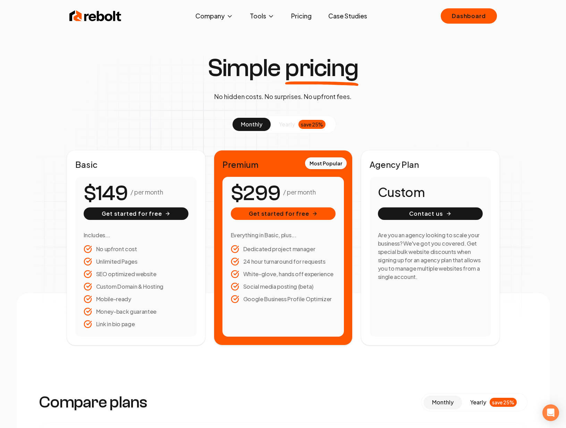
click at [281, 87] on div "Simple pricing No hidden costs. No surprises. No upfront fees." at bounding box center [283, 79] width 162 height 46
drag, startPoint x: 232, startPoint y: 195, endPoint x: 319, endPoint y: 192, distance: 87.2
click at [319, 192] on div "$299 / per month" at bounding box center [283, 193] width 105 height 17
click at [325, 194] on div "$299 / per month" at bounding box center [283, 193] width 105 height 17
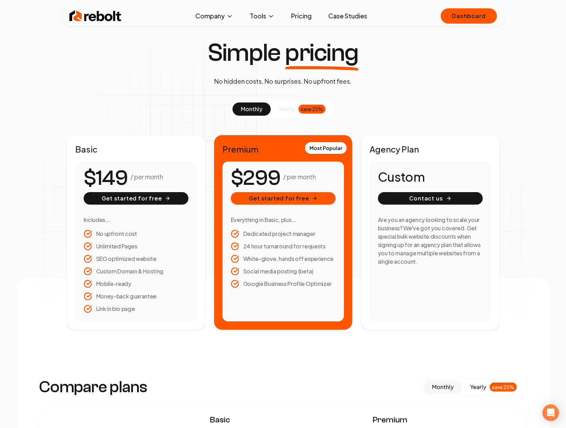
scroll to position [10, 0]
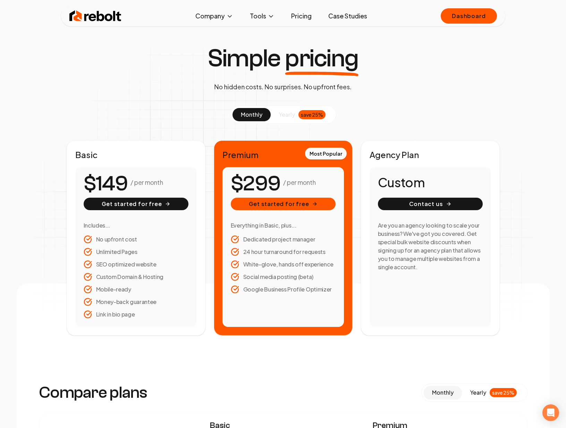
click at [287, 113] on span "yearly" at bounding box center [287, 114] width 16 height 8
click at [259, 115] on span "monthly" at bounding box center [252, 114] width 22 height 7
click at [100, 12] on img at bounding box center [95, 16] width 52 height 14
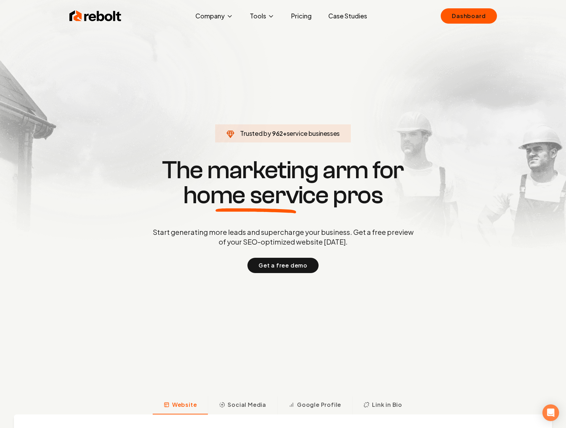
click at [238, 188] on span "home service" at bounding box center [255, 195] width 145 height 25
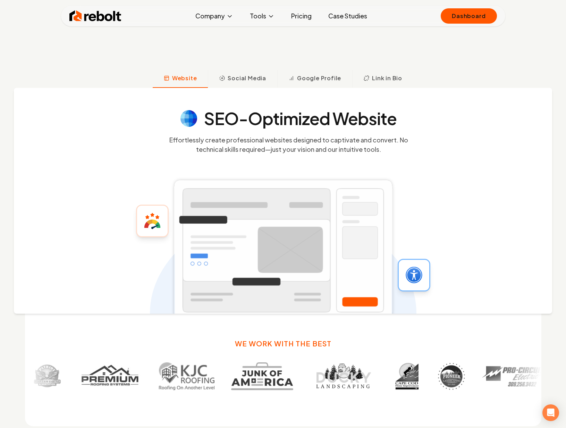
click at [184, 71] on button "Website" at bounding box center [181, 79] width 56 height 18
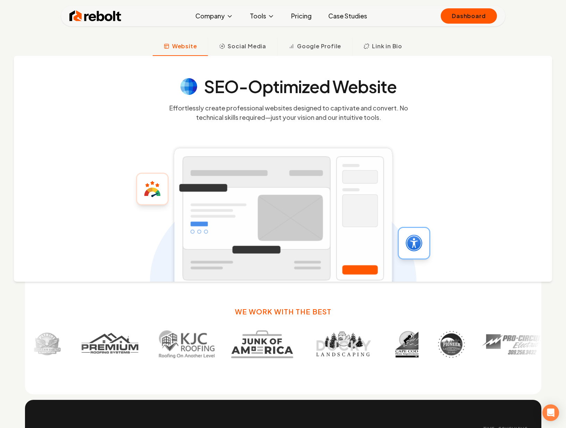
scroll to position [362, 0]
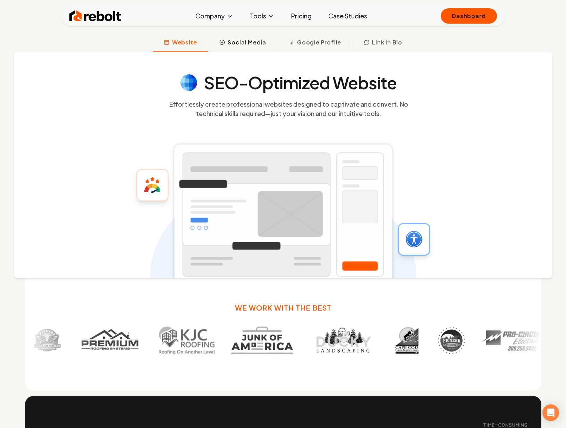
click at [258, 47] on button "Social Media" at bounding box center [242, 43] width 69 height 18
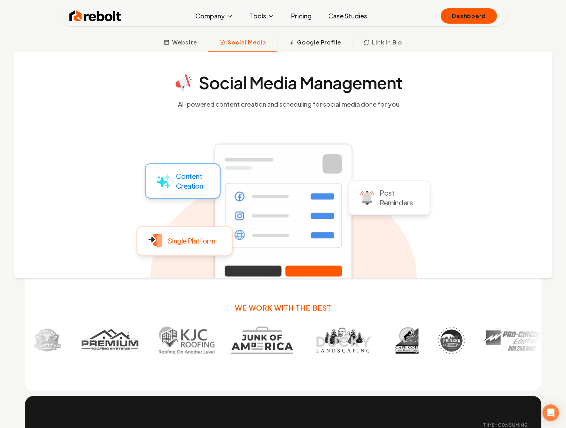
click at [318, 44] on span "Google Profile" at bounding box center [319, 42] width 44 height 8
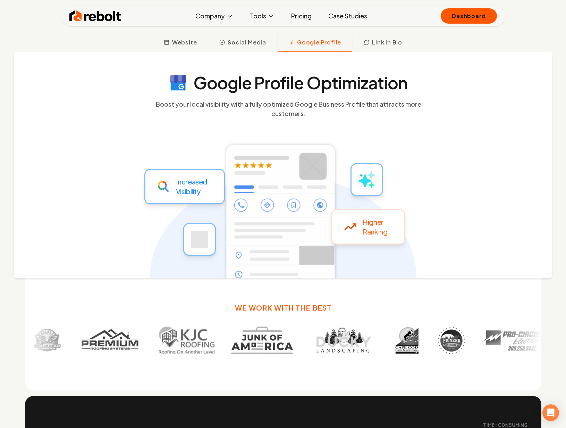
click at [311, 20] on link "Pricing" at bounding box center [302, 16] width 32 height 14
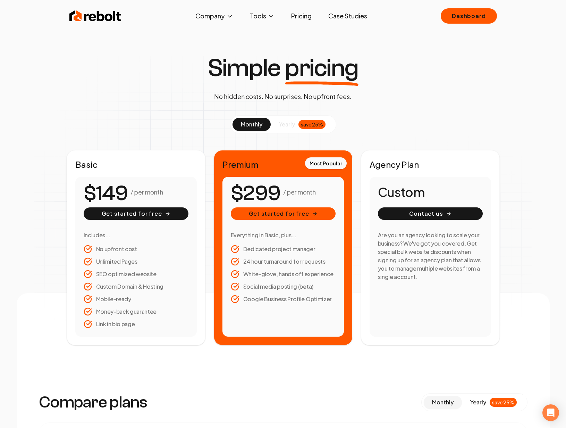
click at [345, 15] on link "Case Studies" at bounding box center [348, 16] width 50 height 14
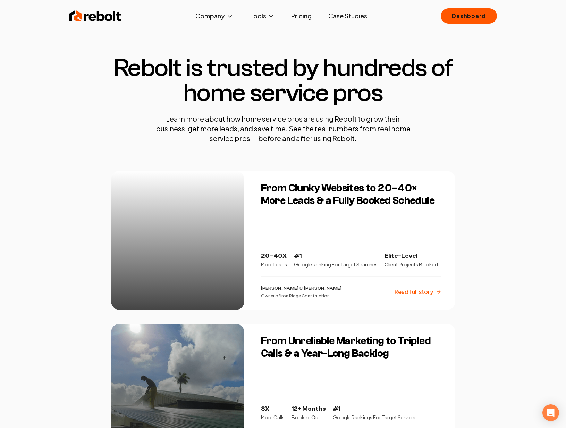
scroll to position [2, 0]
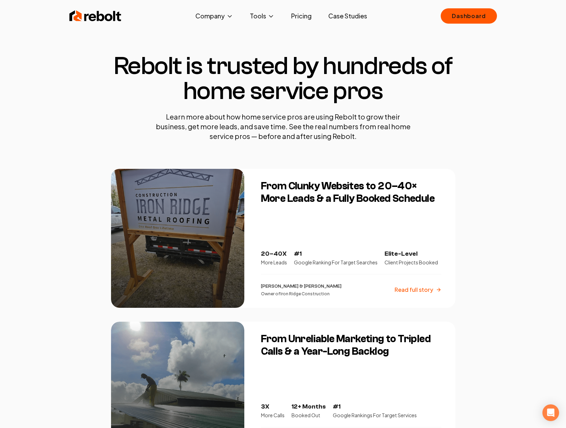
click at [106, 20] on img at bounding box center [95, 16] width 52 height 14
